Goal: Navigation & Orientation: Find specific page/section

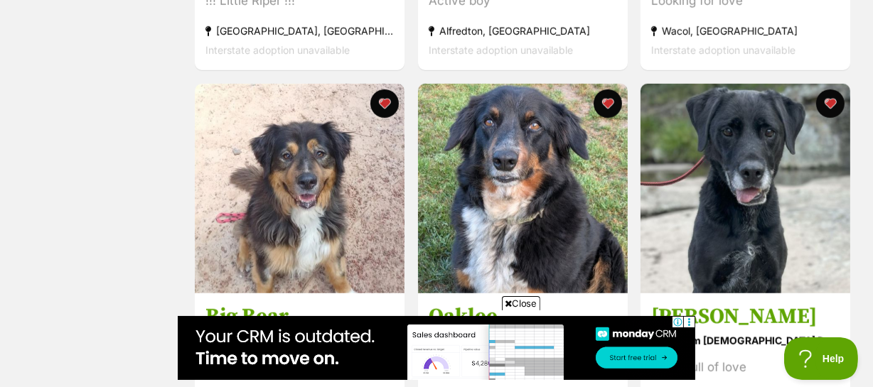
click at [519, 297] on span "Close" at bounding box center [521, 303] width 38 height 14
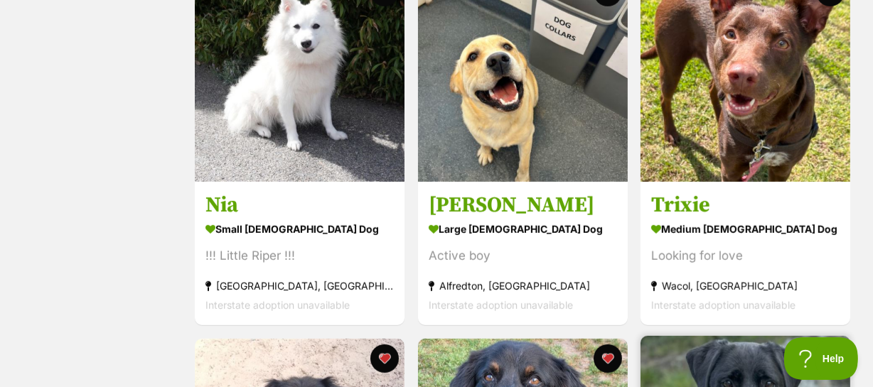
scroll to position [646, 0]
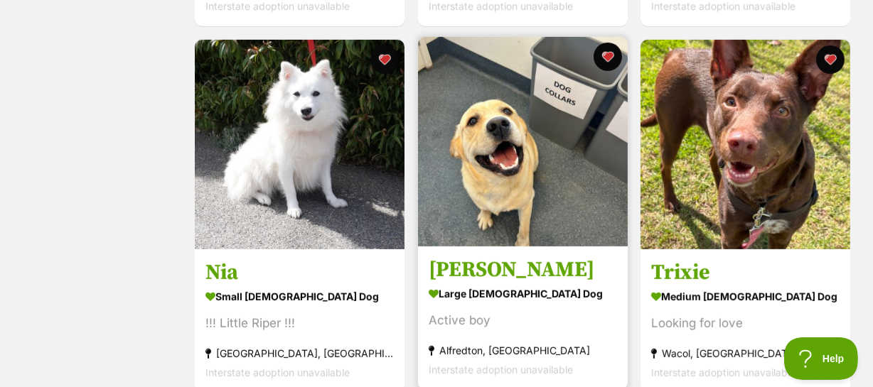
click at [454, 257] on h3 "[PERSON_NAME]" at bounding box center [523, 270] width 188 height 27
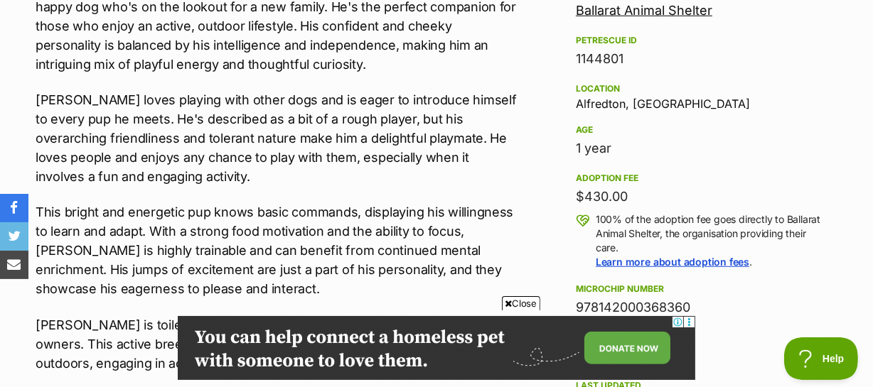
scroll to position [904, 0]
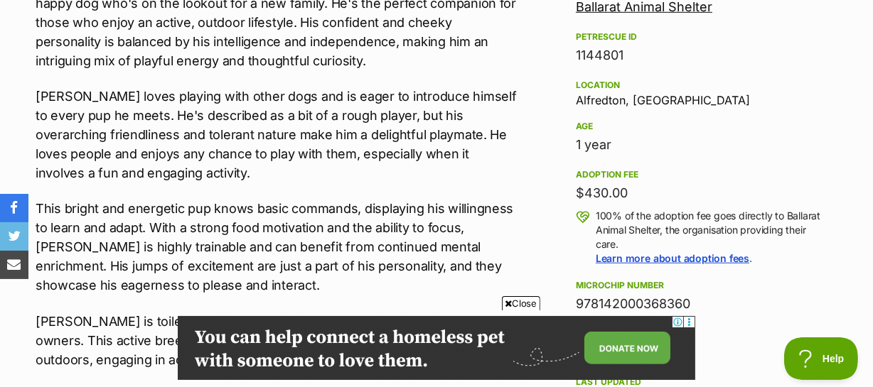
click at [522, 301] on span "Close" at bounding box center [521, 303] width 38 height 14
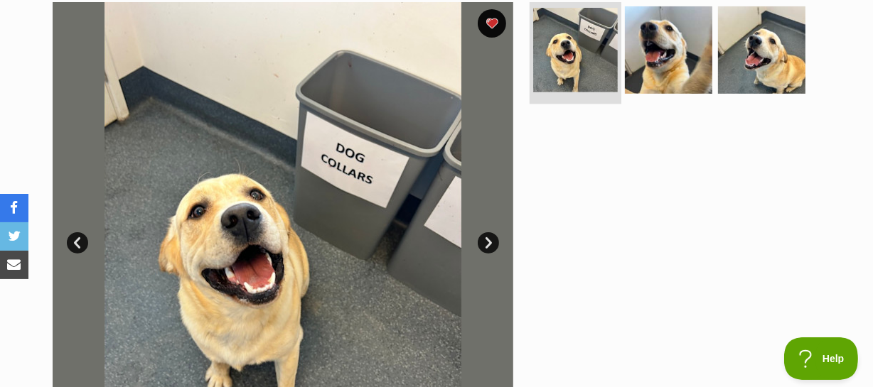
scroll to position [323, 0]
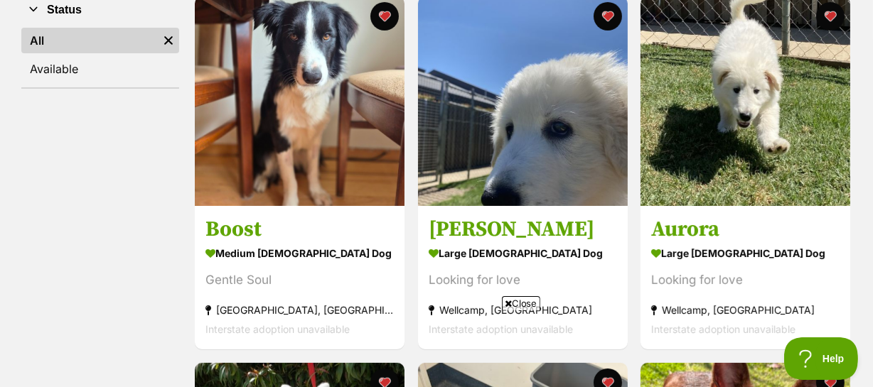
click at [525, 299] on span "Close" at bounding box center [521, 303] width 38 height 14
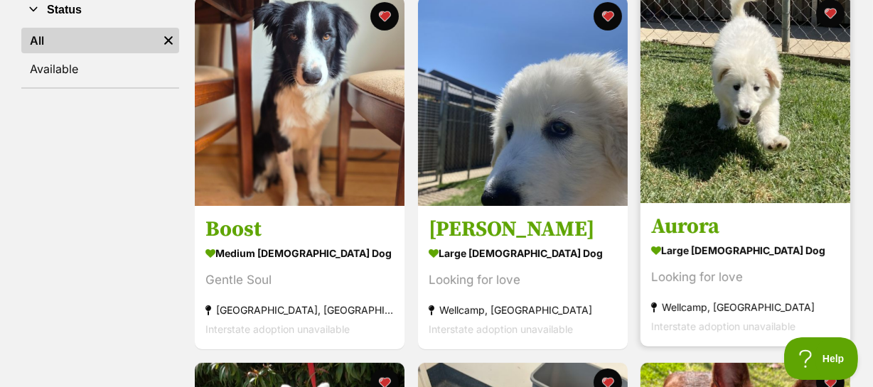
click at [746, 119] on img at bounding box center [745, 99] width 210 height 210
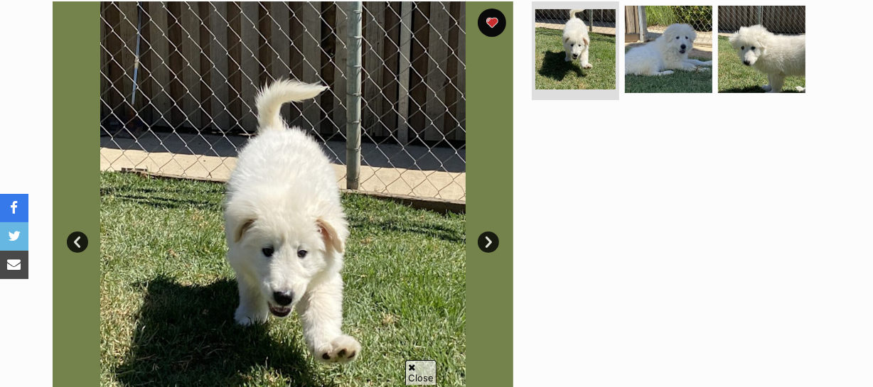
click at [485, 232] on link "Next" at bounding box center [488, 242] width 21 height 21
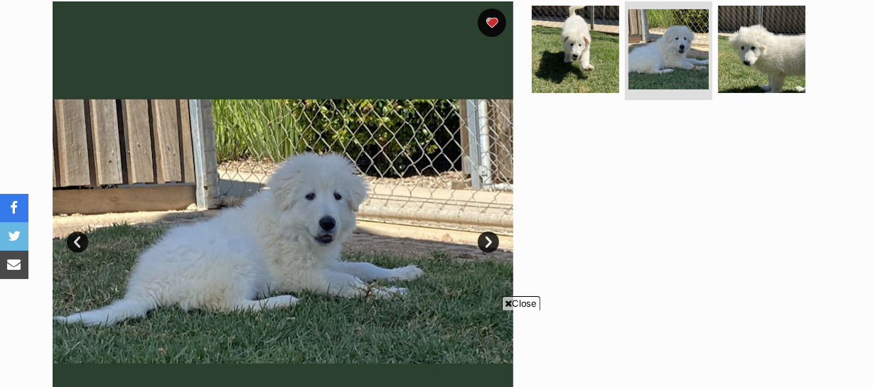
click at [485, 232] on link "Next" at bounding box center [488, 242] width 21 height 21
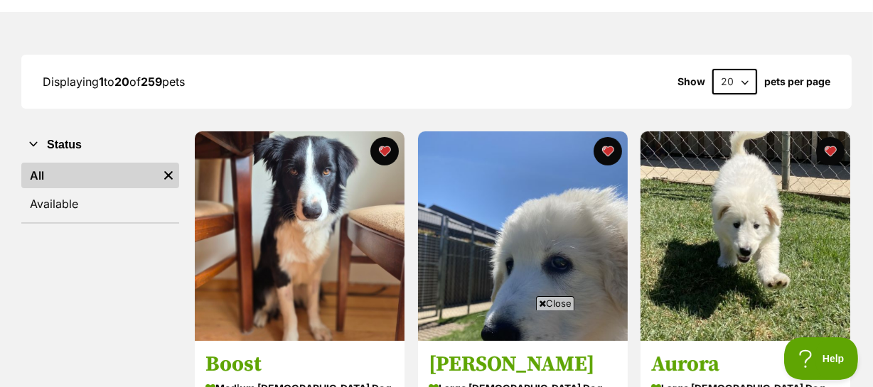
click at [559, 306] on span "Close" at bounding box center [555, 303] width 38 height 14
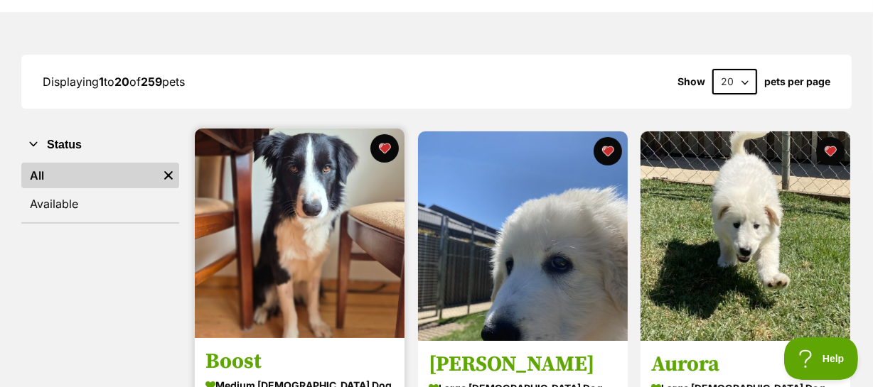
click at [284, 187] on img at bounding box center [300, 234] width 210 height 210
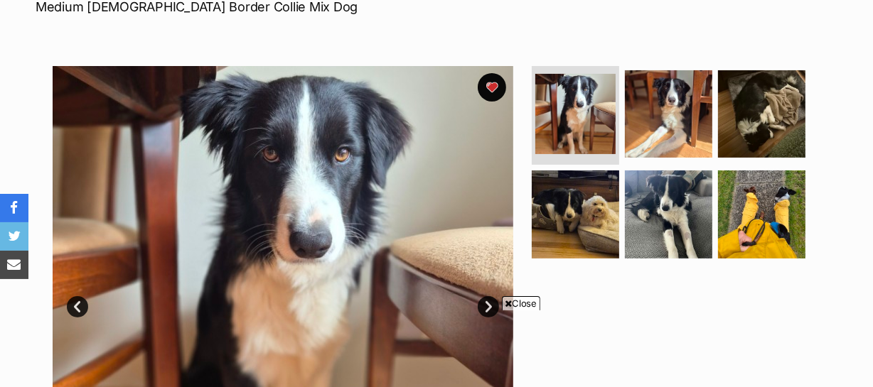
click at [487, 296] on link "Next" at bounding box center [488, 306] width 21 height 21
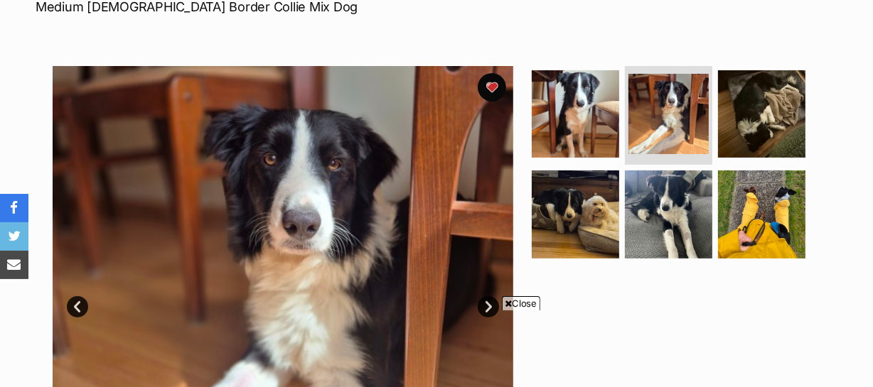
click at [487, 296] on link "Next" at bounding box center [488, 306] width 21 height 21
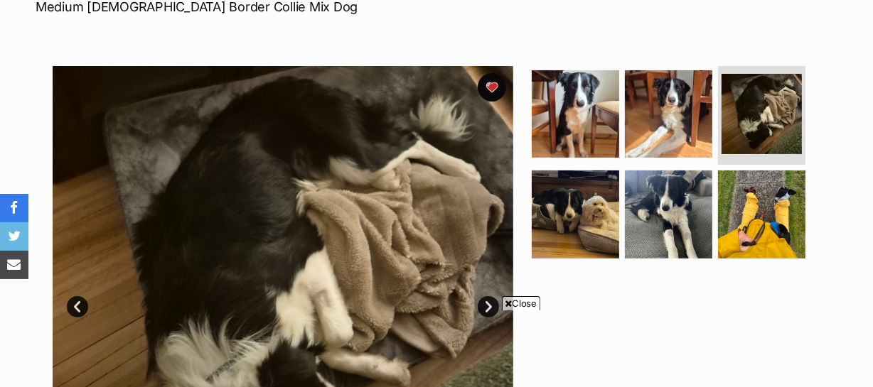
click at [487, 296] on link "Next" at bounding box center [488, 306] width 21 height 21
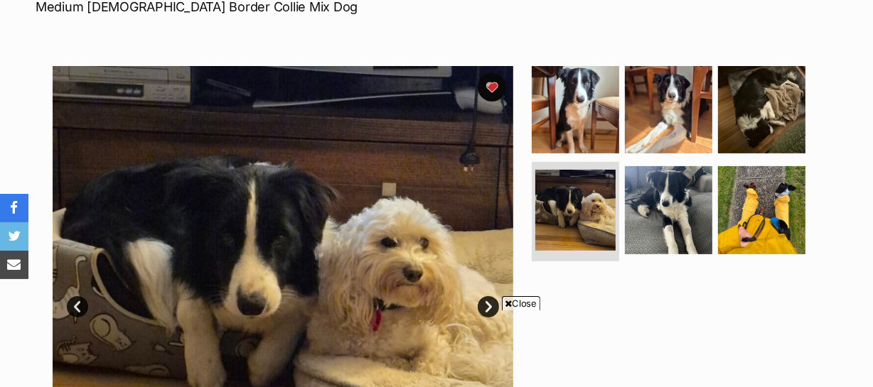
click at [528, 308] on span "Close" at bounding box center [521, 303] width 38 height 14
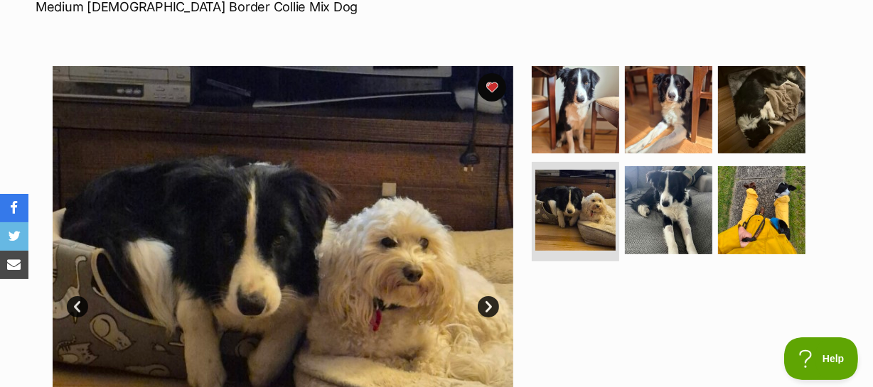
click at [490, 296] on link "Next" at bounding box center [488, 306] width 21 height 21
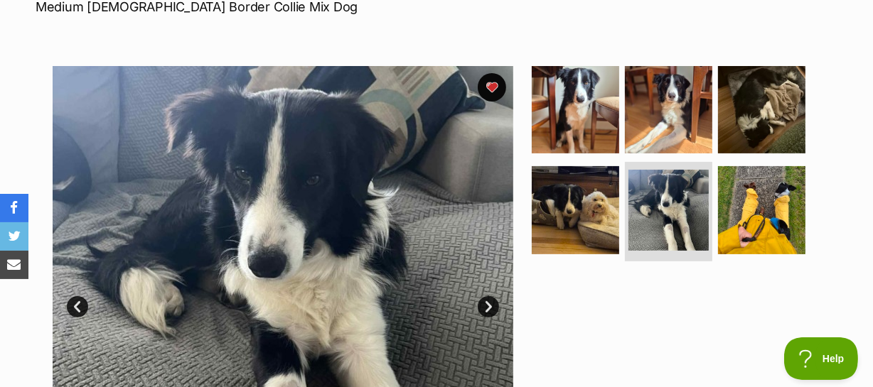
click at [490, 296] on link "Next" at bounding box center [488, 306] width 21 height 21
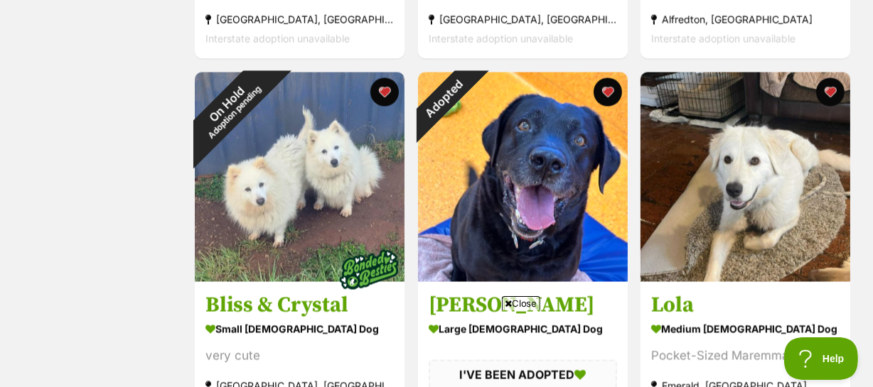
scroll to position [2074, 0]
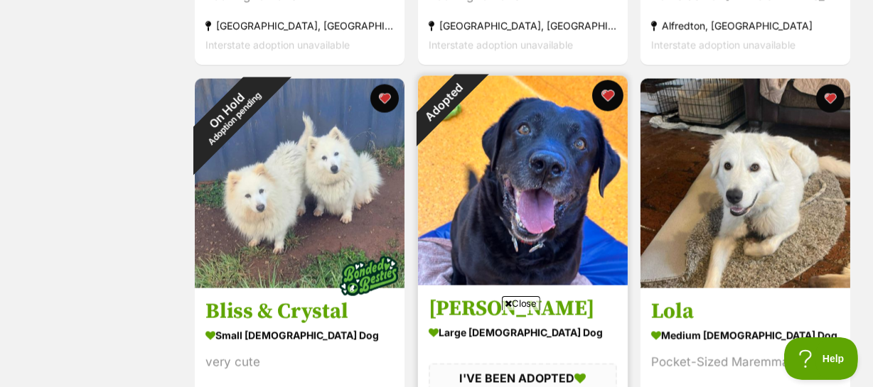
click at [608, 80] on button "favourite" at bounding box center [606, 95] width 31 height 31
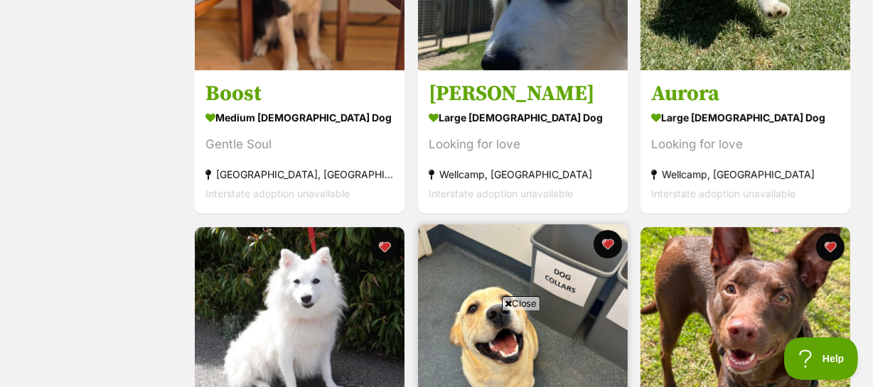
scroll to position [0, 0]
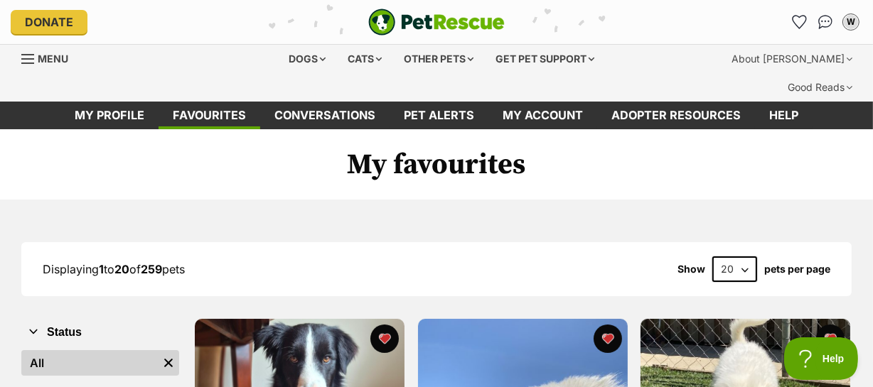
click at [746, 257] on select "20 40 60" at bounding box center [734, 270] width 45 height 26
select select "60"
click at [712, 257] on select "20 40 60" at bounding box center [734, 270] width 45 height 26
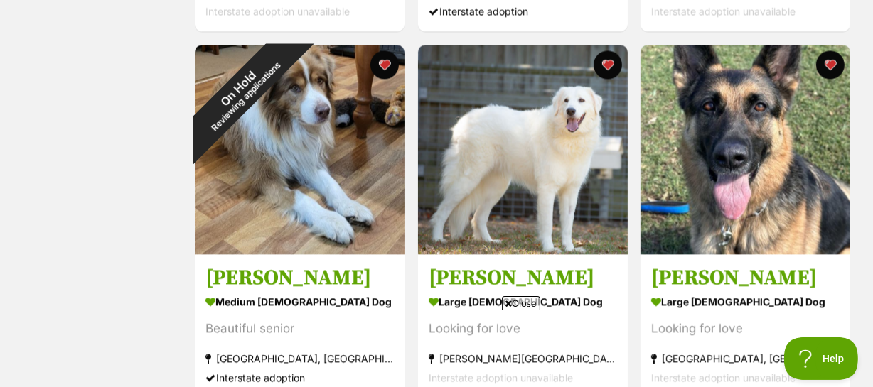
scroll to position [2843, 0]
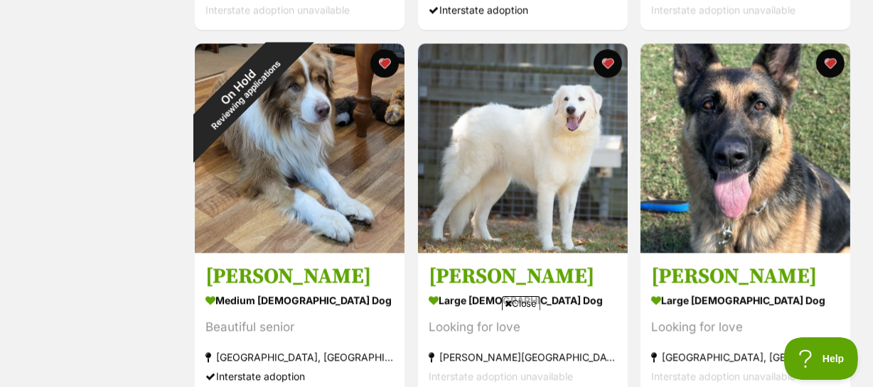
click at [515, 306] on span "Close" at bounding box center [521, 303] width 38 height 14
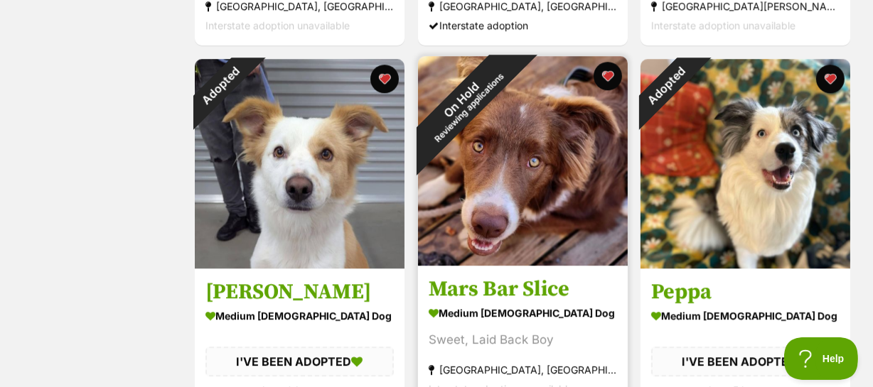
scroll to position [3489, 0]
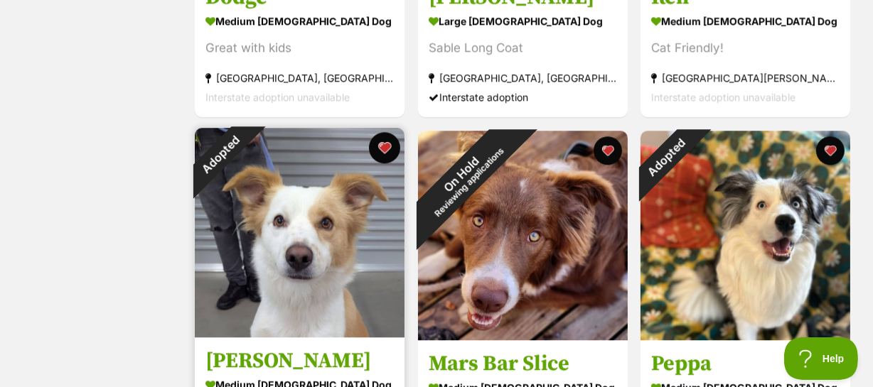
click at [384, 132] on button "favourite" at bounding box center [384, 147] width 31 height 31
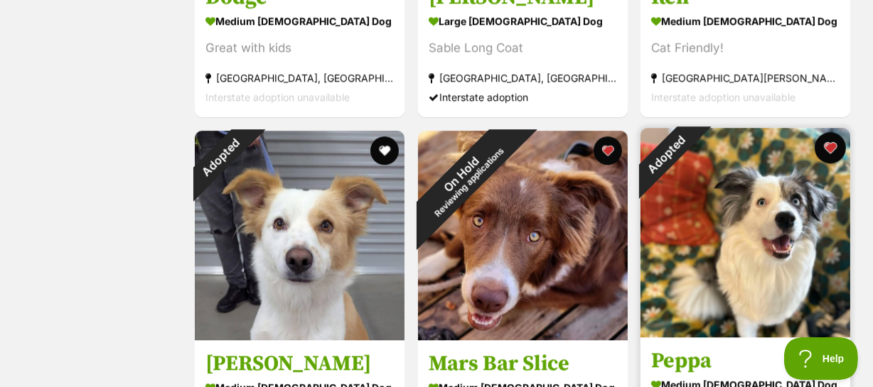
click at [832, 132] on button "favourite" at bounding box center [830, 147] width 31 height 31
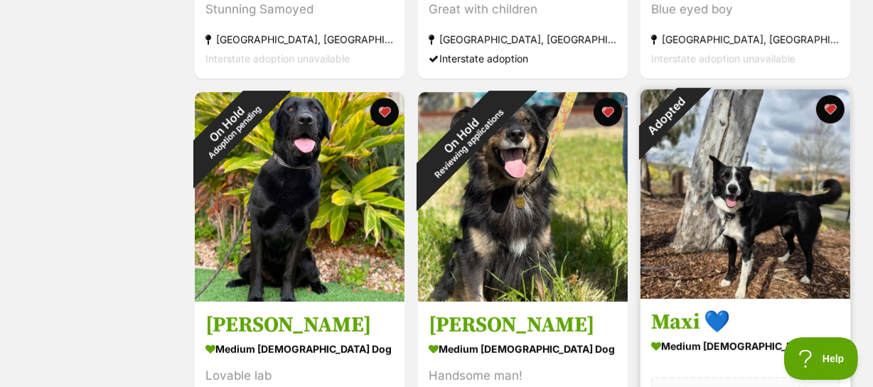
scroll to position [5751, 0]
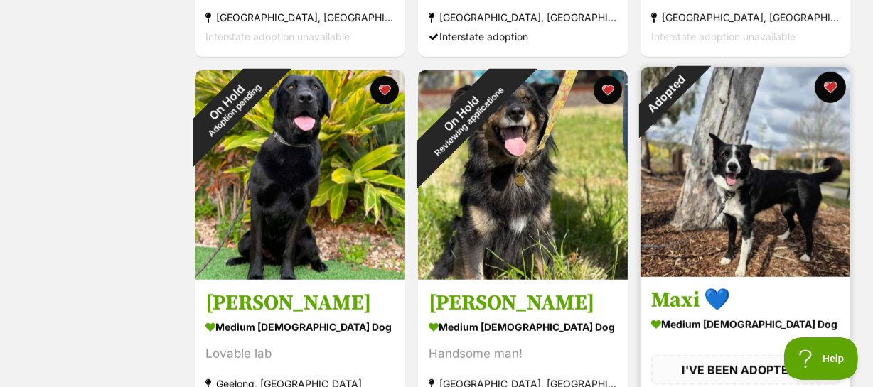
click at [832, 72] on button "favourite" at bounding box center [830, 87] width 31 height 31
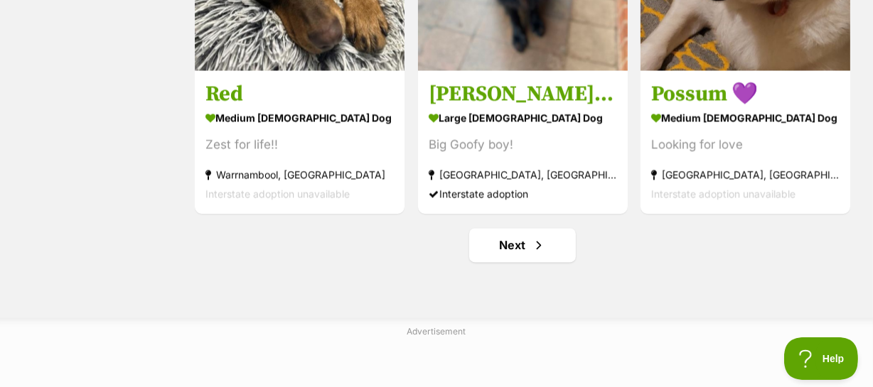
scroll to position [7431, 0]
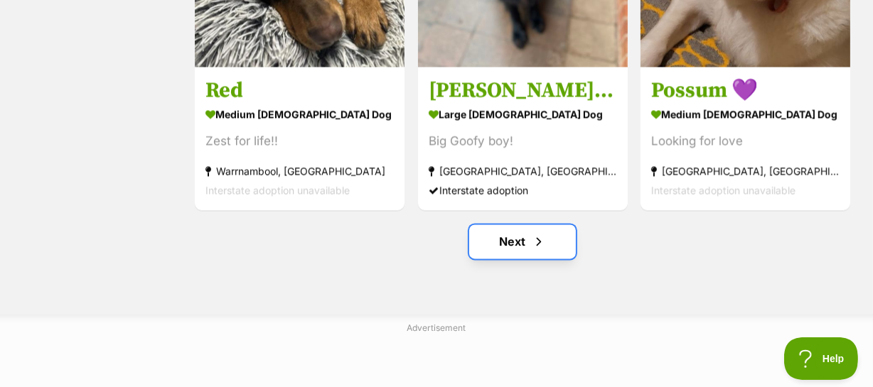
click at [514, 225] on link "Next" at bounding box center [522, 242] width 107 height 34
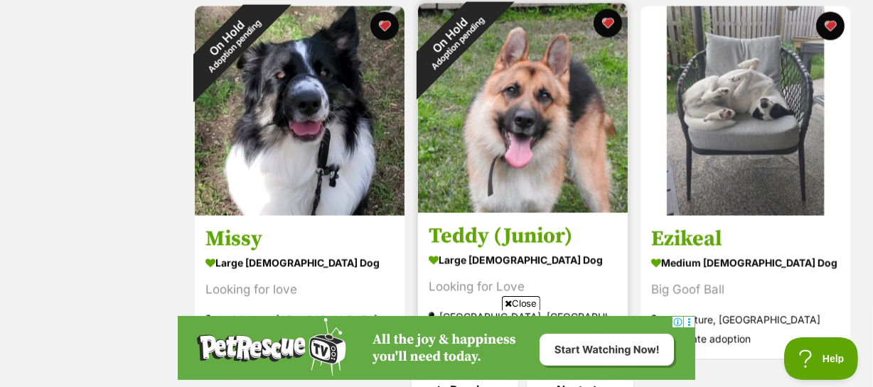
scroll to position [7378, 0]
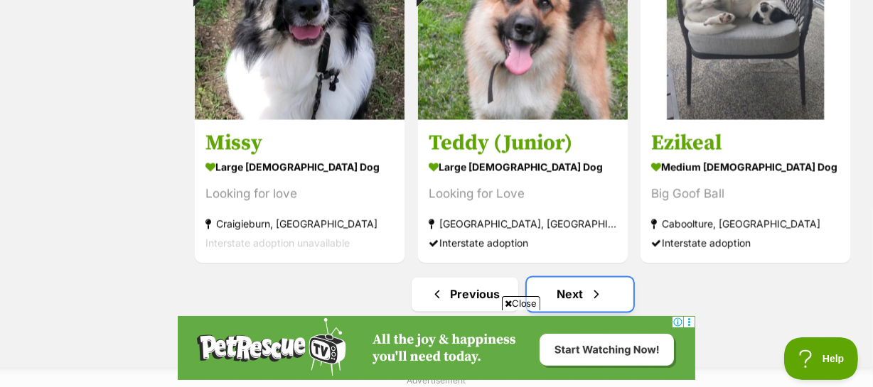
click at [579, 277] on link "Next" at bounding box center [580, 294] width 107 height 34
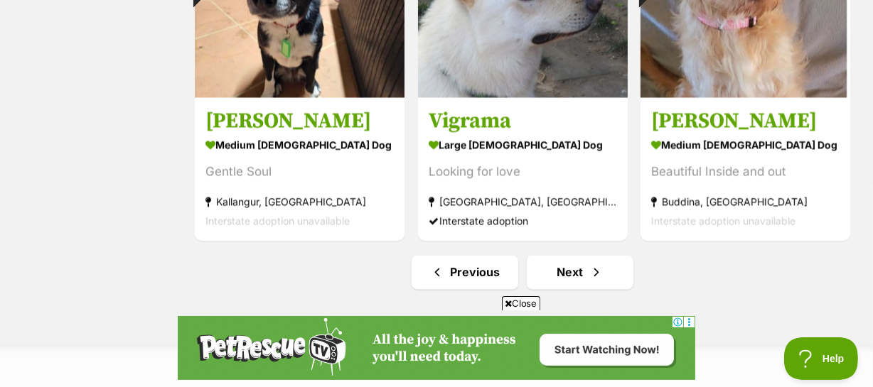
scroll to position [7431, 0]
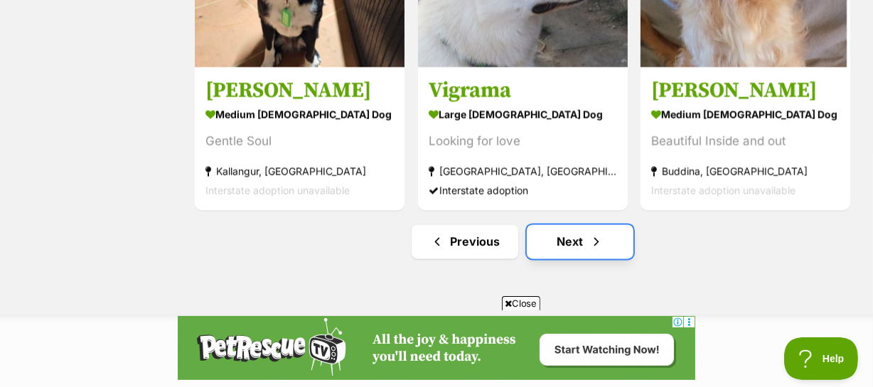
click at [584, 225] on link "Next" at bounding box center [580, 242] width 107 height 34
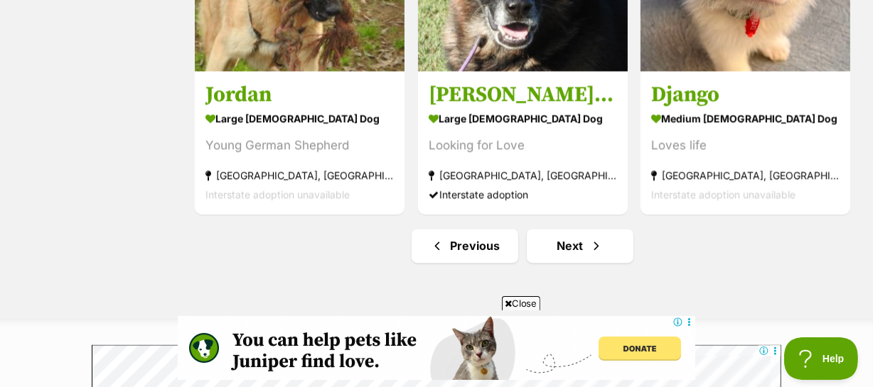
scroll to position [7431, 0]
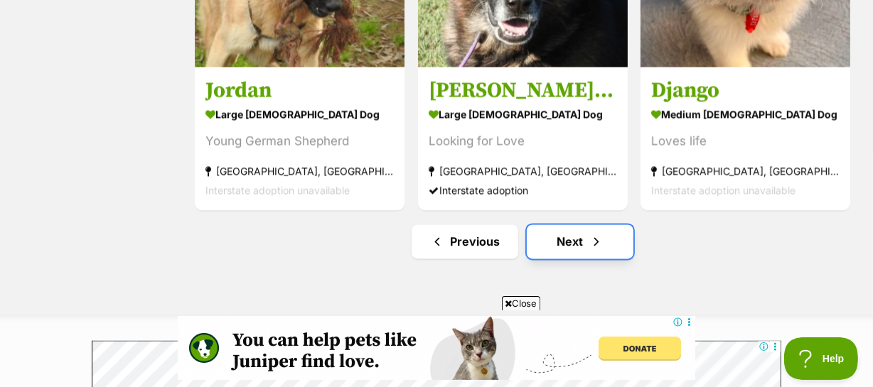
click at [591, 233] on span "Next page" at bounding box center [596, 241] width 14 height 17
